Goal: Navigation & Orientation: Find specific page/section

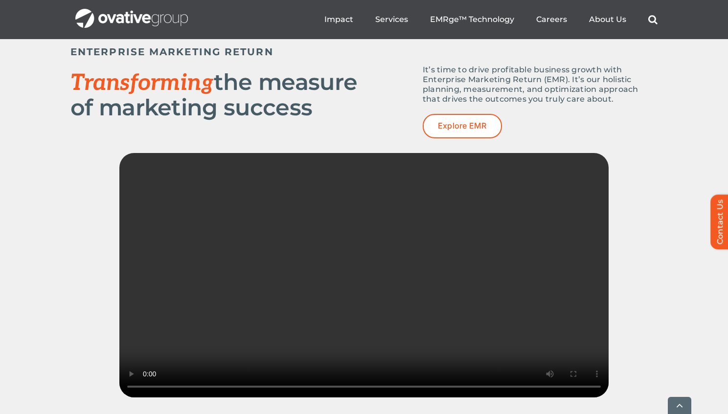
scroll to position [1398, 0]
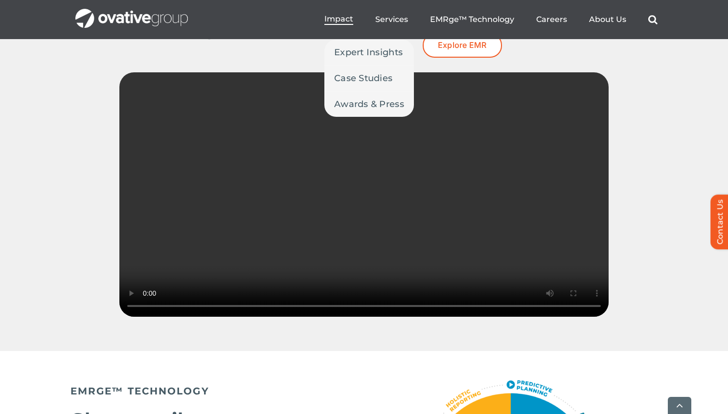
click at [353, 19] on span "Impact" at bounding box center [338, 19] width 29 height 10
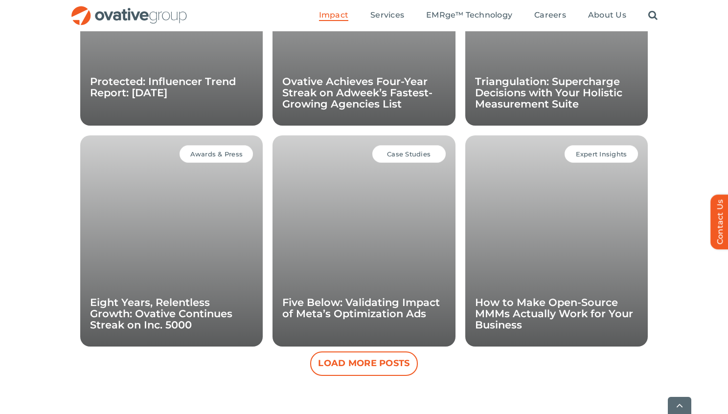
scroll to position [1000, 0]
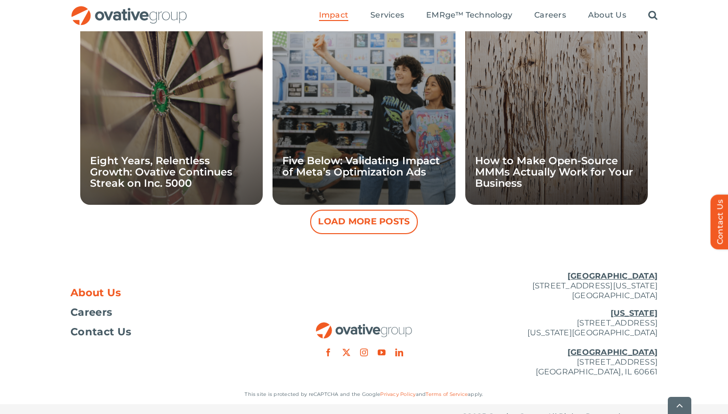
click at [97, 288] on span "About Us" at bounding box center [95, 293] width 51 height 10
click at [93, 288] on span "About Us" at bounding box center [95, 293] width 51 height 10
click at [94, 308] on span "Careers" at bounding box center [91, 313] width 42 height 10
